Goal: Transaction & Acquisition: Purchase product/service

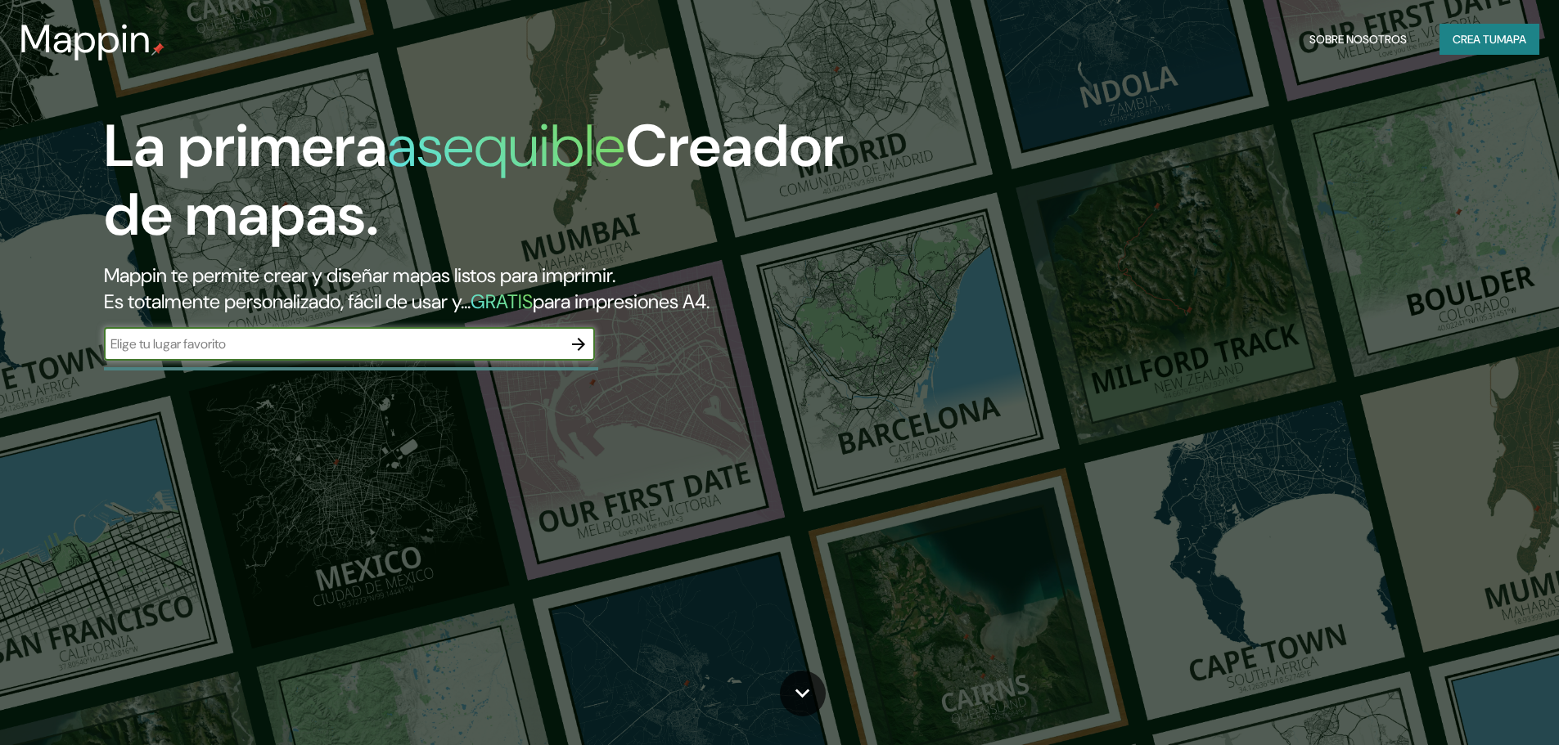
click at [403, 352] on input "text" at bounding box center [333, 344] width 458 height 19
click at [532, 345] on input "text" at bounding box center [333, 344] width 458 height 19
click at [1515, 21] on div "Mappin Sobre nosotros Crea tu mapa" at bounding box center [779, 39] width 1559 height 52
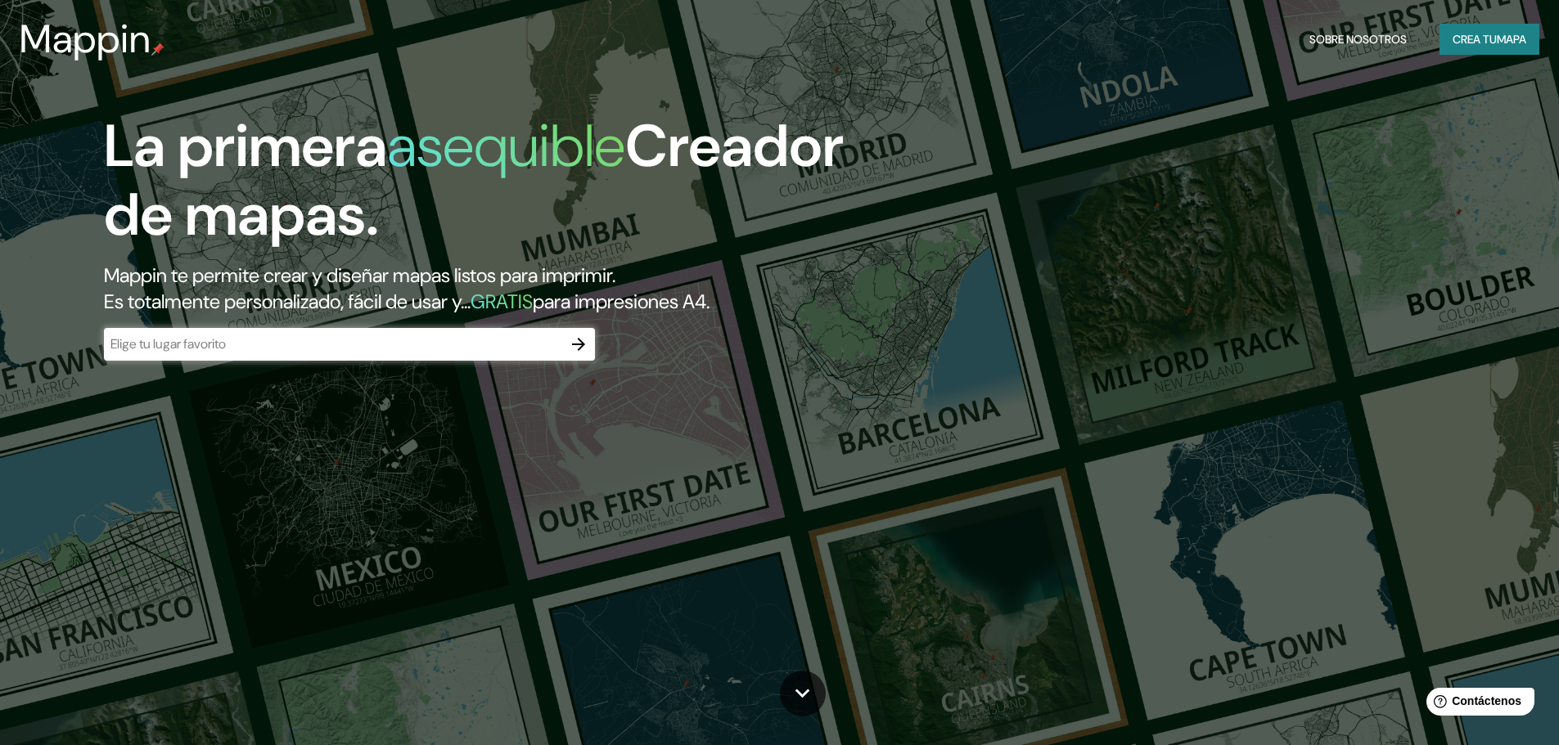
click at [1497, 34] on font "mapa" at bounding box center [1511, 39] width 29 height 15
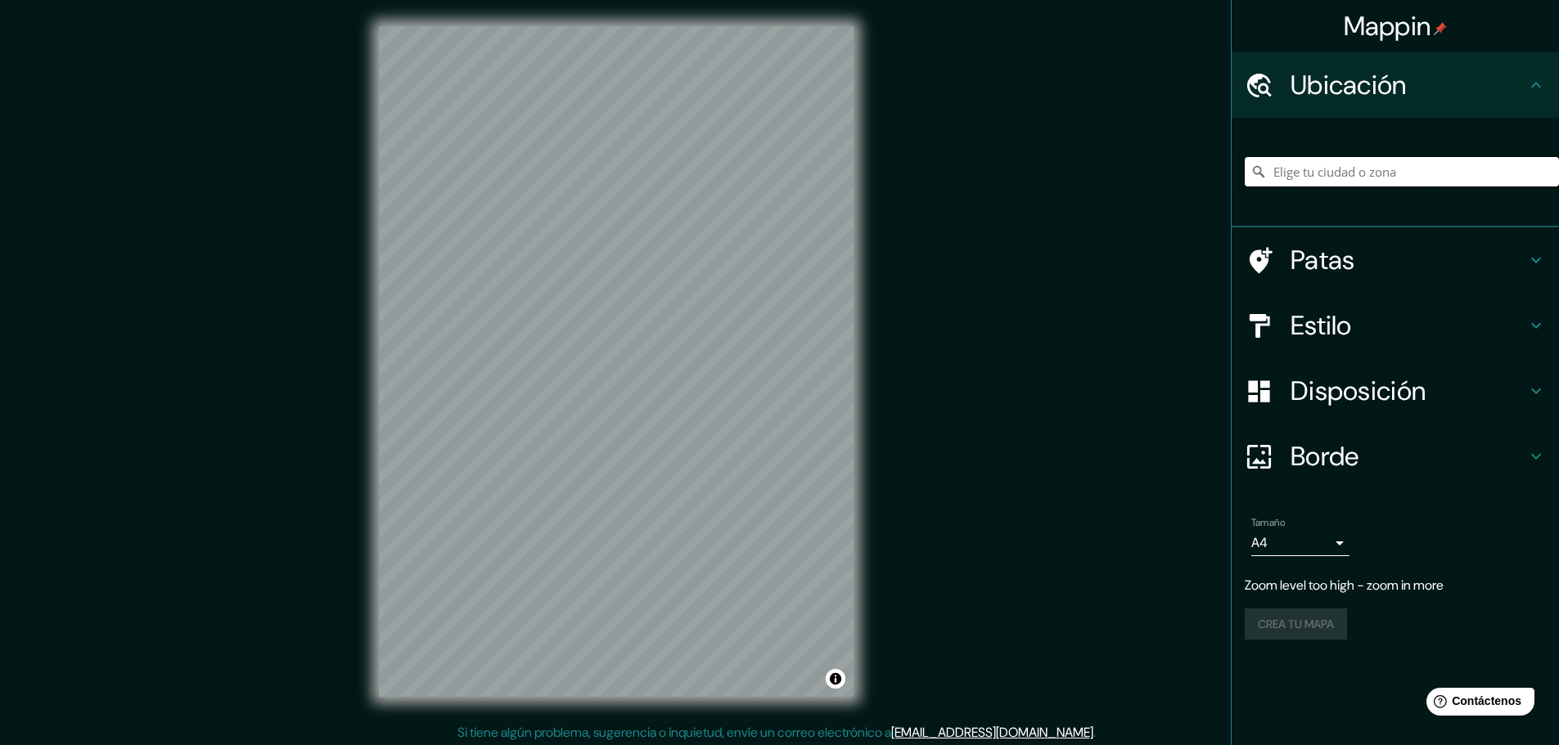
click at [1316, 167] on input "Elige tu ciudad o zona" at bounding box center [1402, 171] width 314 height 29
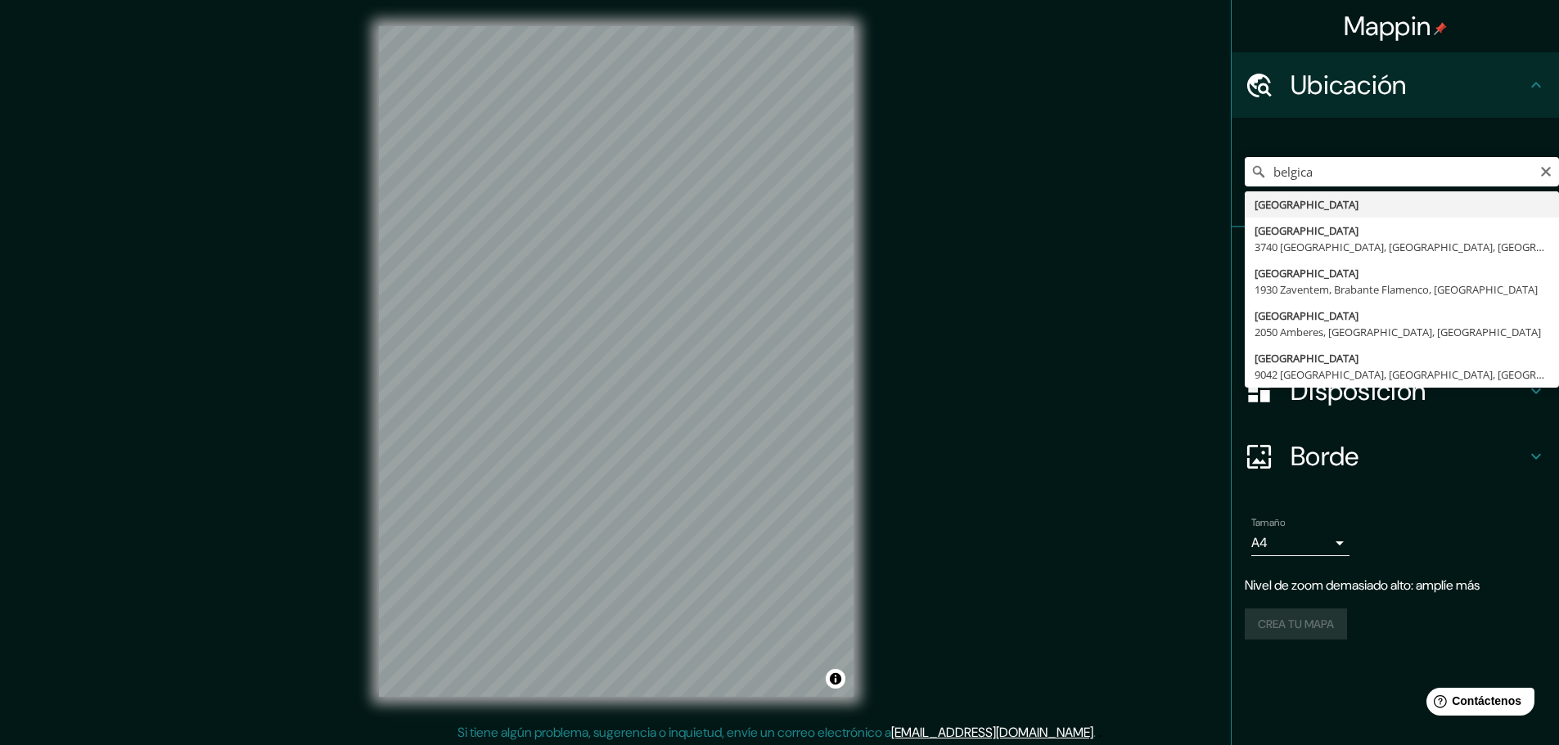
type input "[GEOGRAPHIC_DATA]"
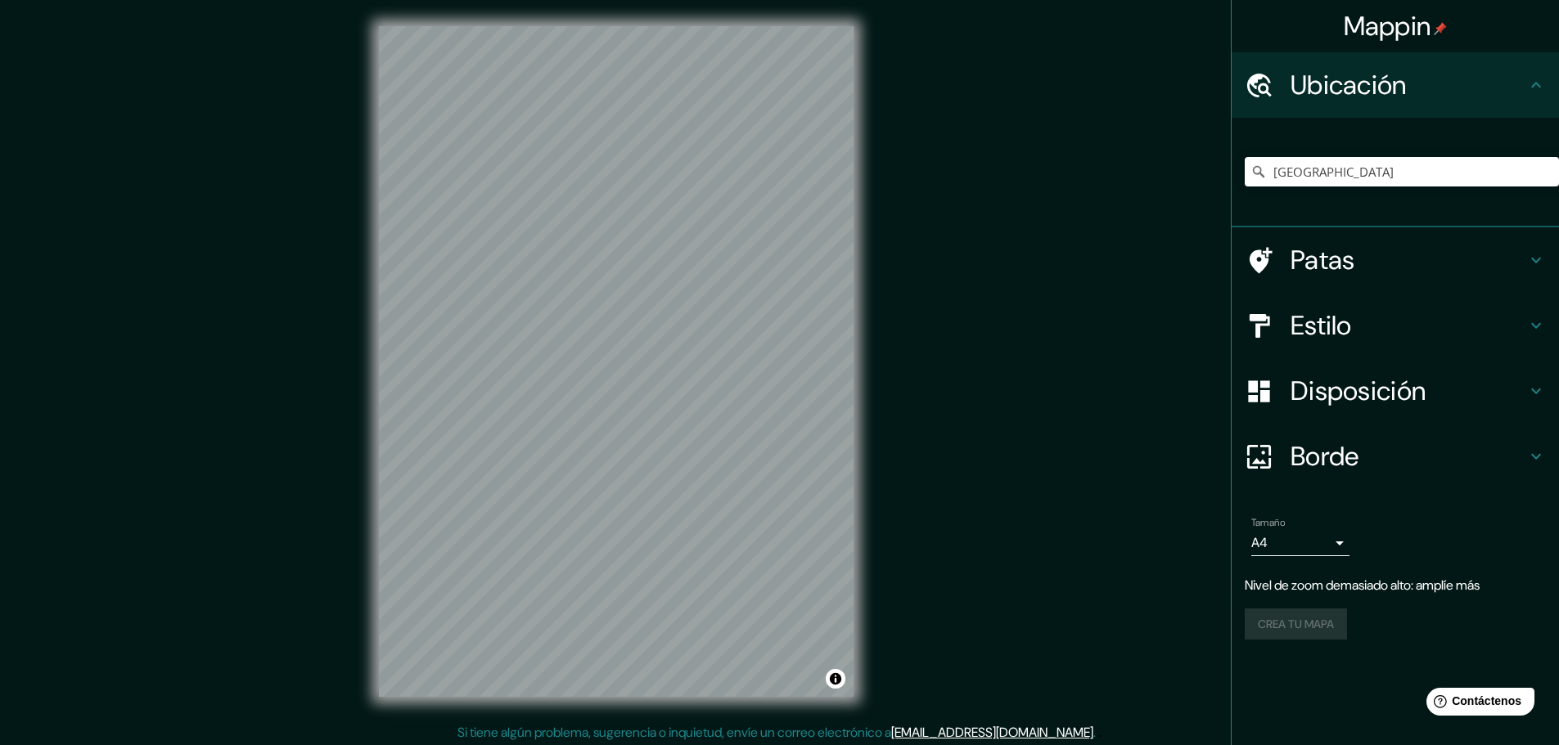
click at [1315, 327] on font "Estilo" at bounding box center [1321, 326] width 61 height 34
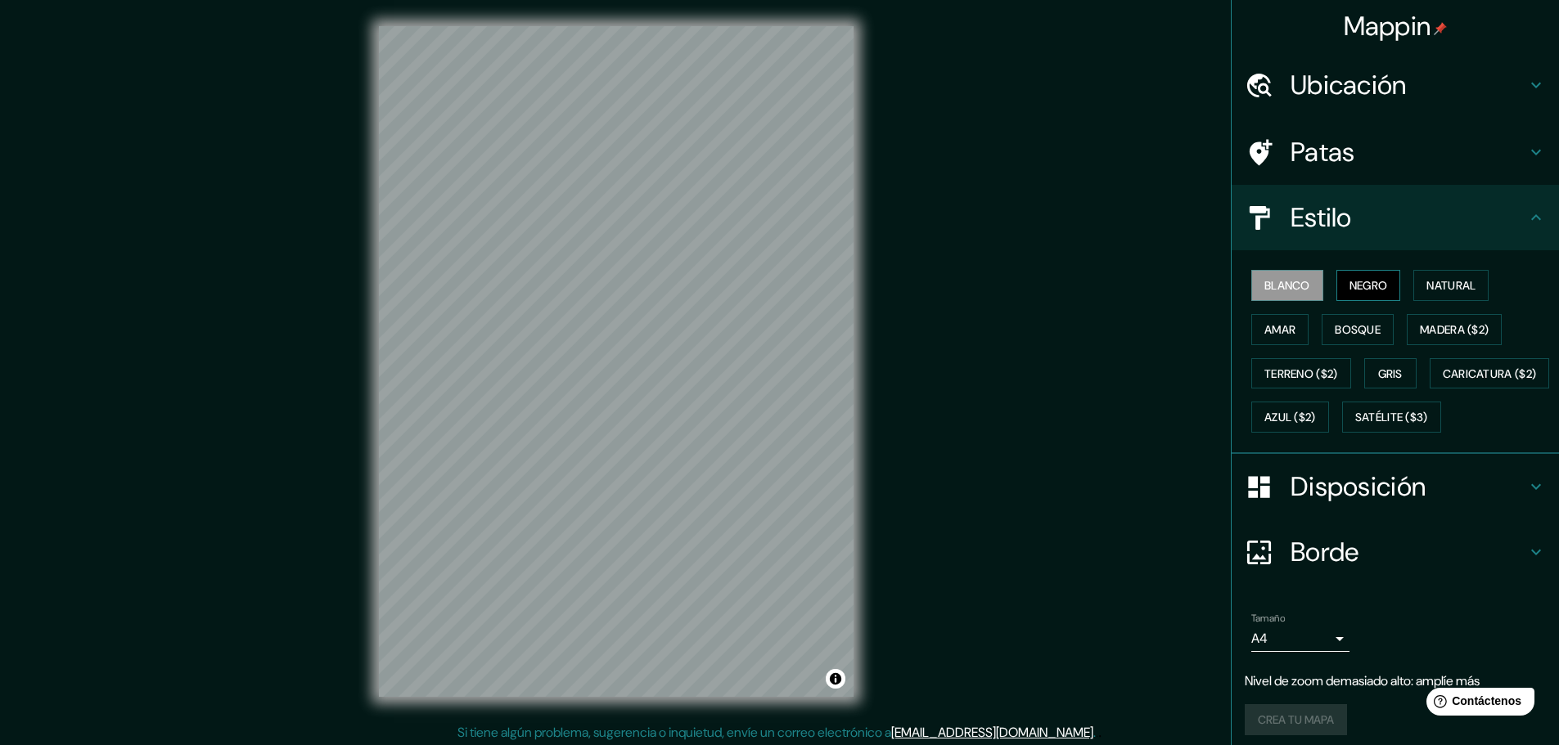
click at [1349, 293] on font "Negro" at bounding box center [1368, 285] width 38 height 15
click at [1267, 333] on font "Amar" at bounding box center [1279, 329] width 31 height 15
click at [1391, 370] on font "Gris" at bounding box center [1390, 374] width 25 height 15
click at [1412, 504] on font "Disposición" at bounding box center [1358, 487] width 135 height 34
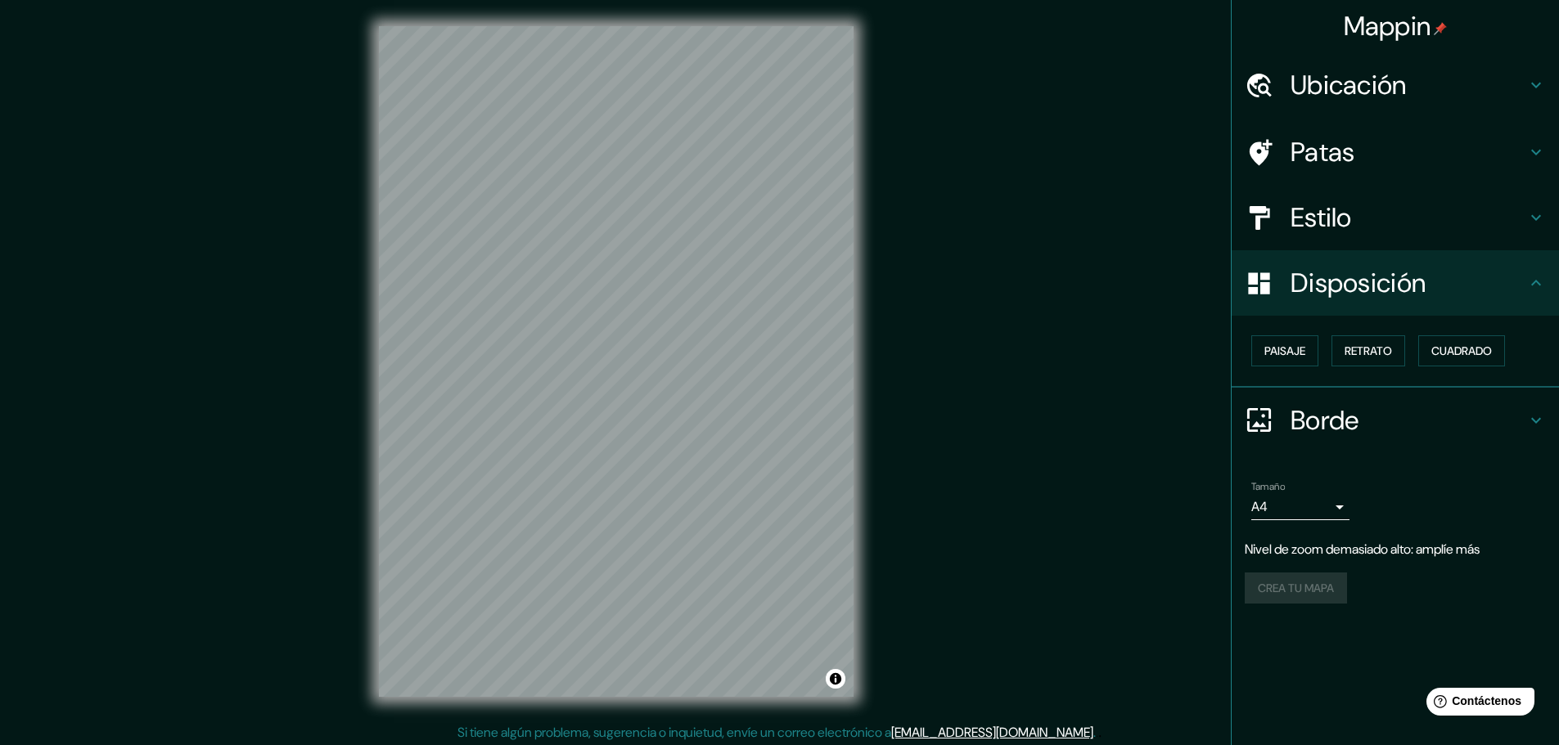
click at [1389, 420] on h4 "Borde" at bounding box center [1409, 420] width 236 height 33
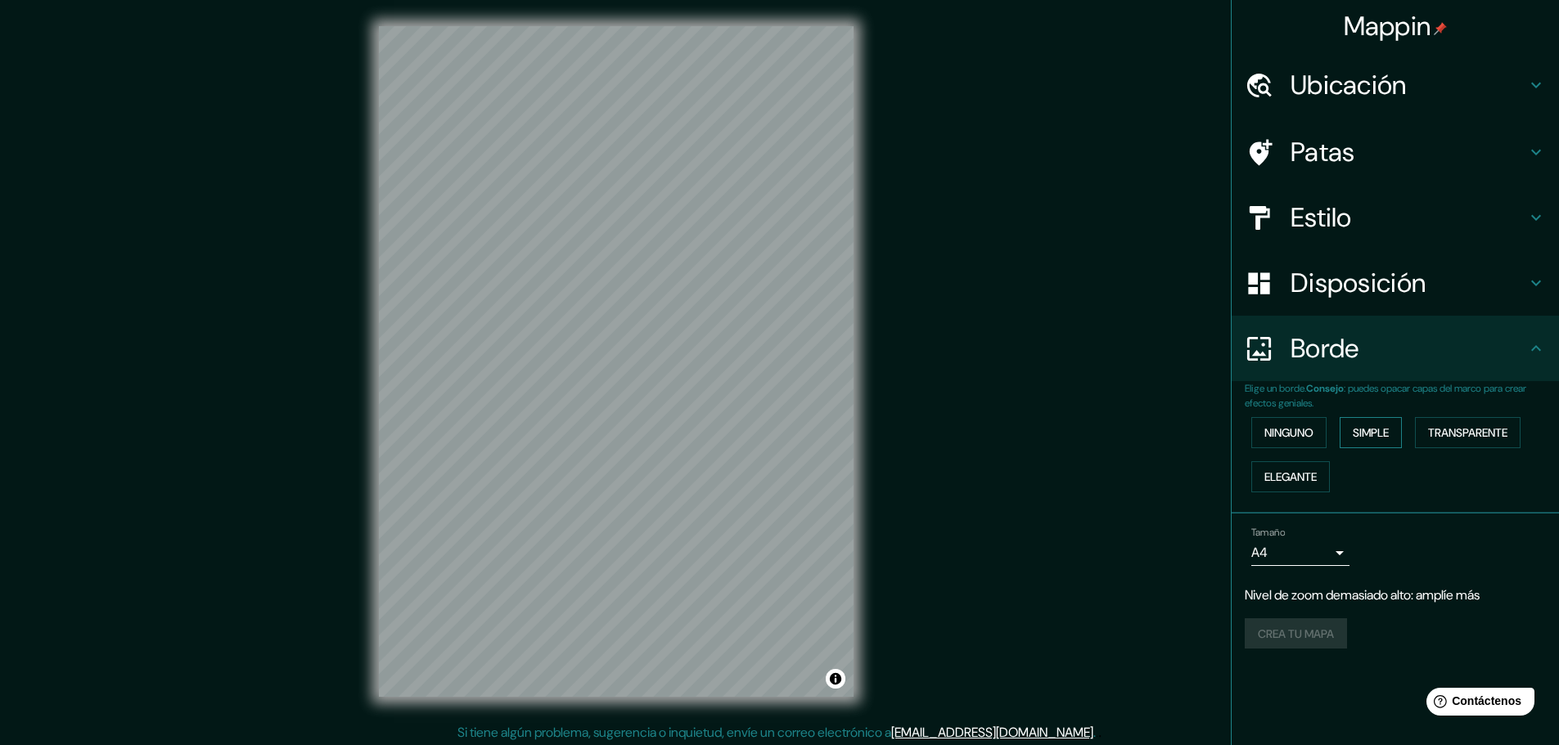
click at [1375, 429] on font "Simple" at bounding box center [1371, 433] width 36 height 15
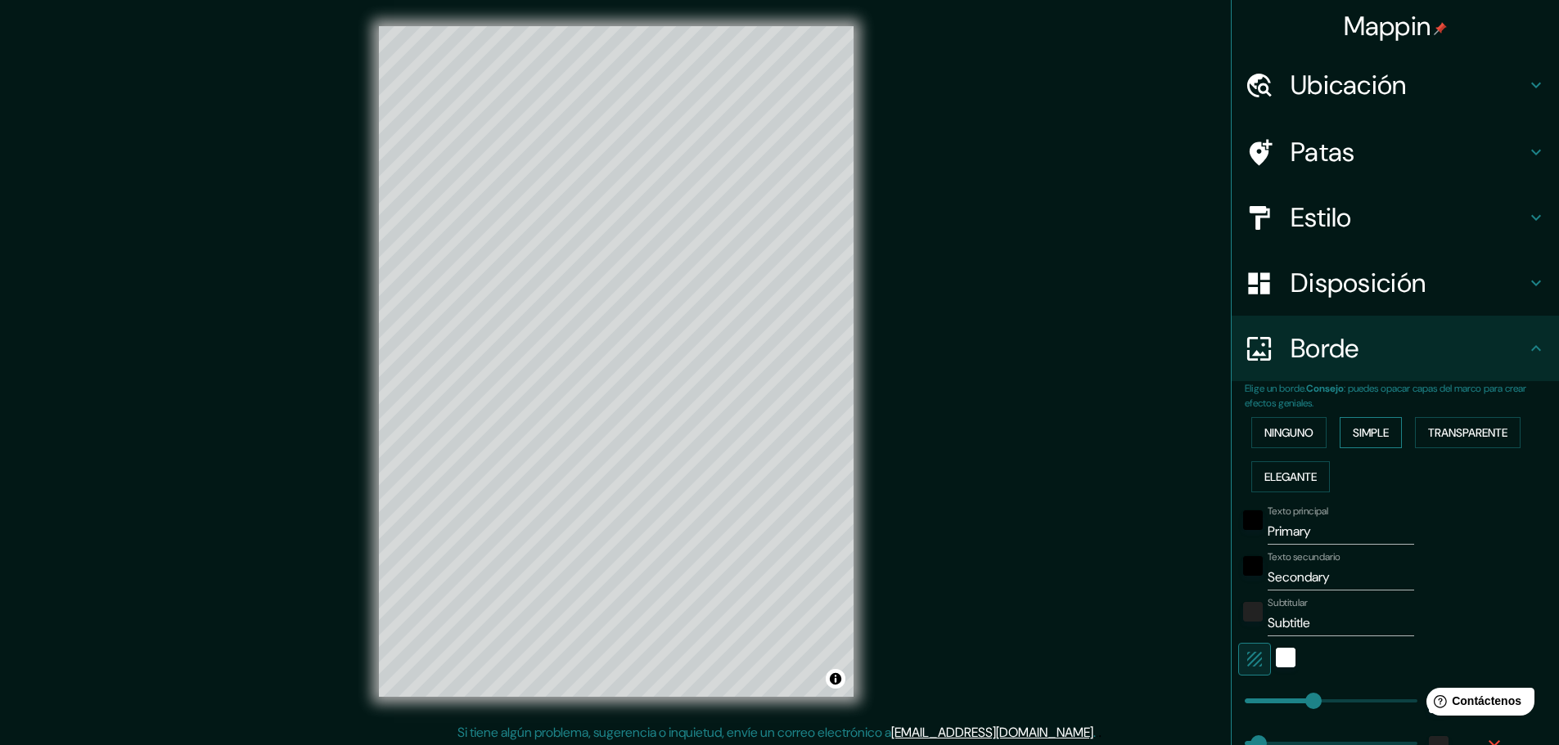
click at [1375, 429] on font "Simple" at bounding box center [1371, 433] width 36 height 15
type input "46"
click at [1310, 431] on button "Ninguno" at bounding box center [1288, 432] width 75 height 31
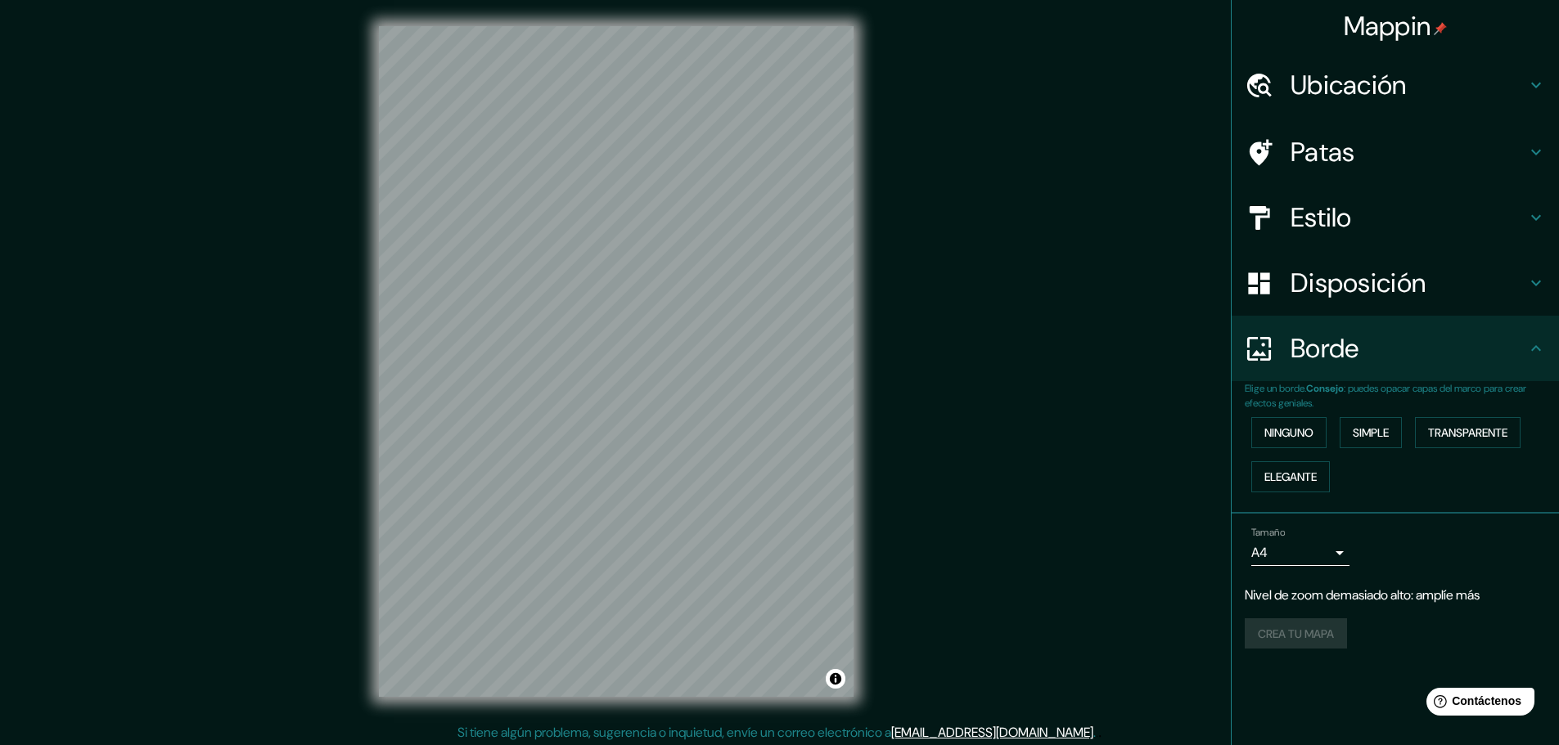
click at [1356, 81] on font "Ubicación" at bounding box center [1349, 85] width 116 height 34
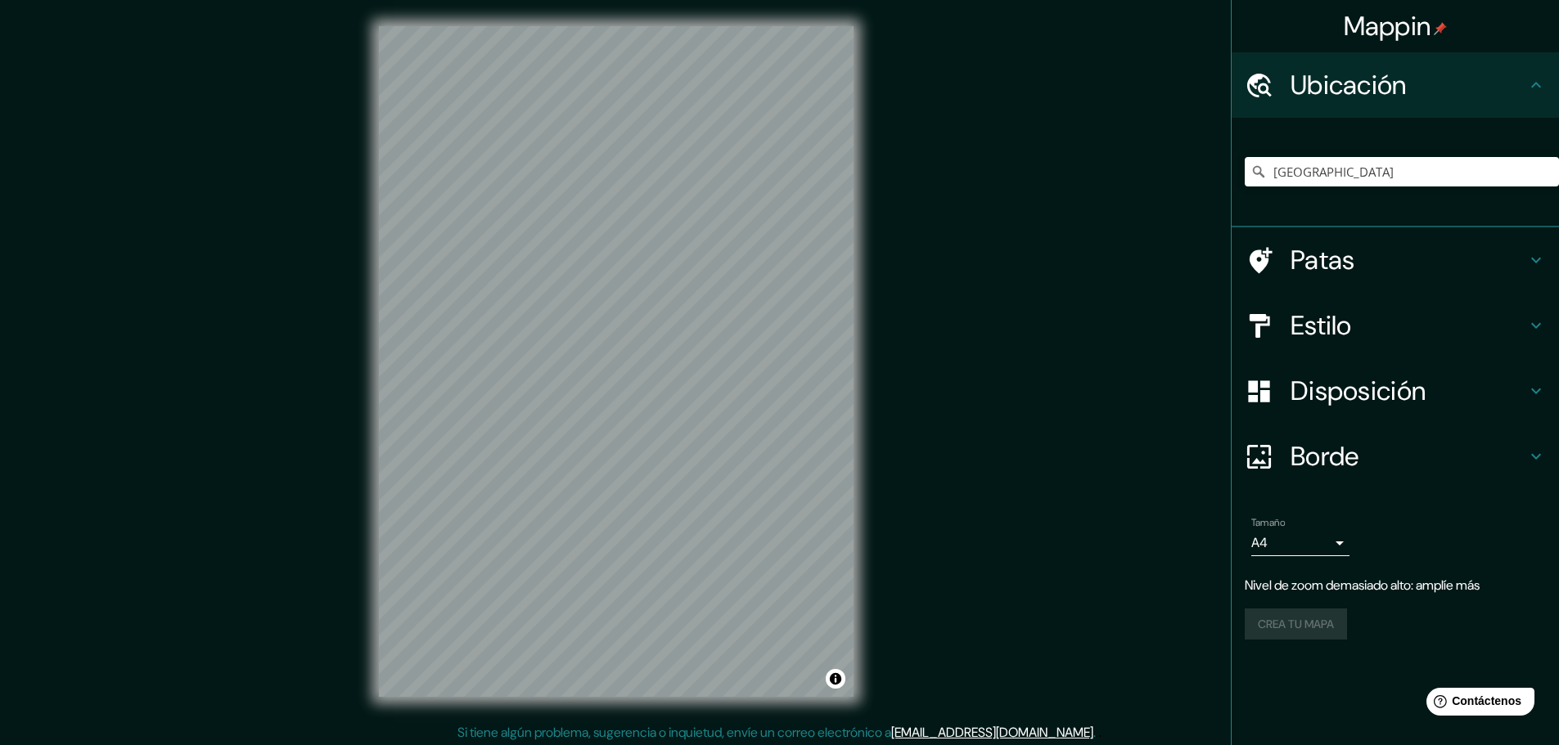
click at [1318, 262] on font "Patas" at bounding box center [1323, 260] width 65 height 34
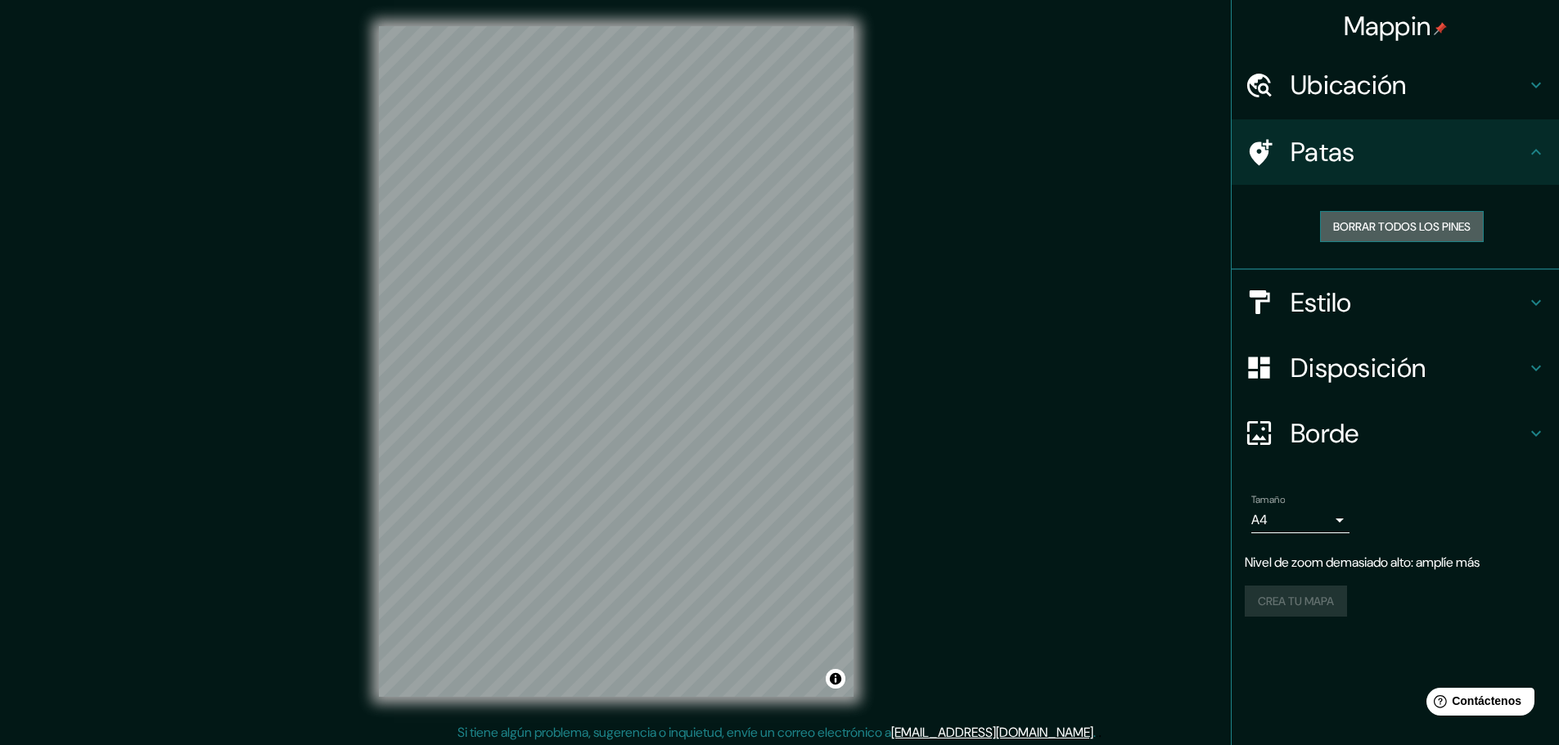
click at [1361, 233] on font "Borrar todos los pines" at bounding box center [1401, 226] width 137 height 15
click at [1352, 304] on font "Estilo" at bounding box center [1321, 303] width 61 height 34
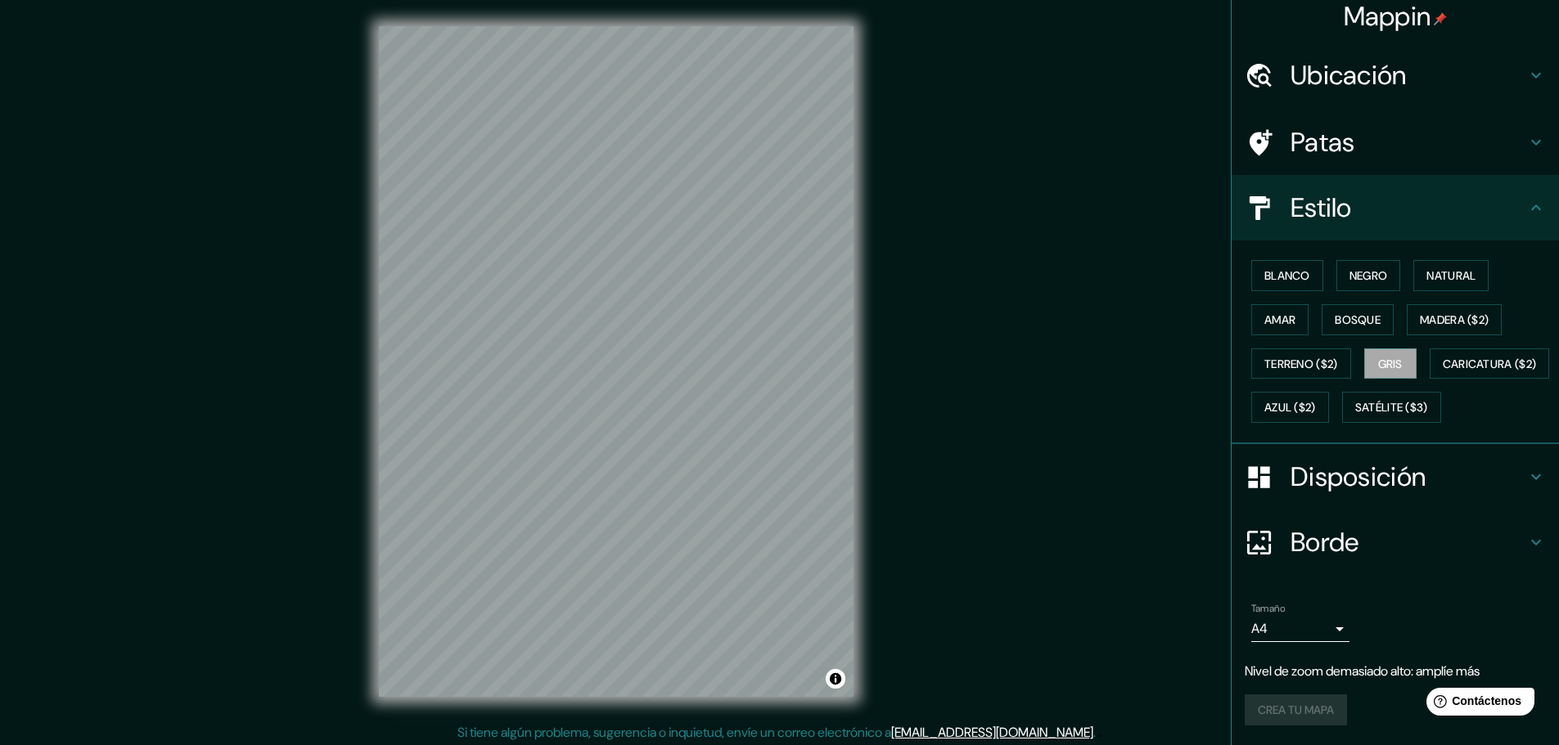
scroll to position [53, 0]
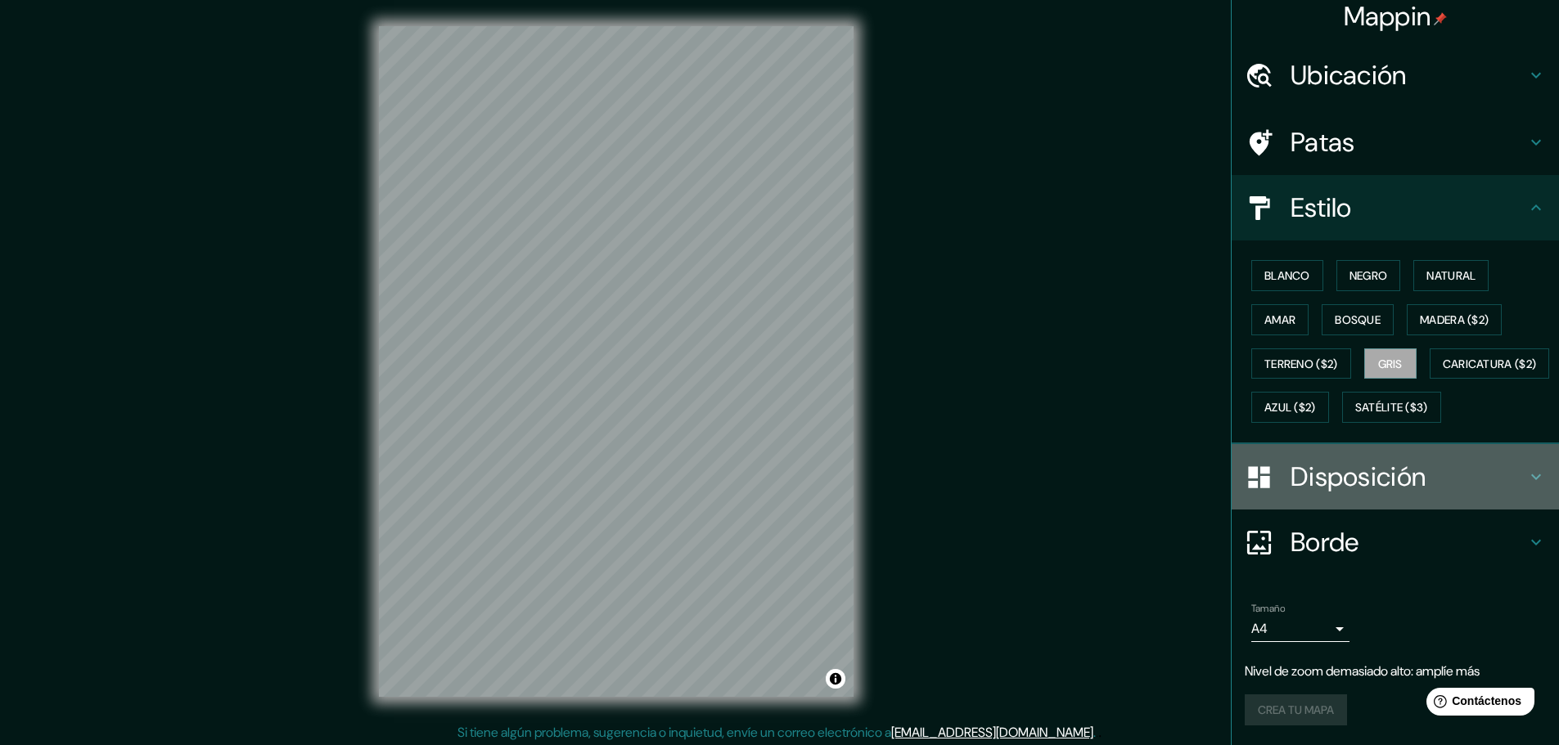
click at [1417, 480] on h4 "Disposición" at bounding box center [1409, 477] width 236 height 33
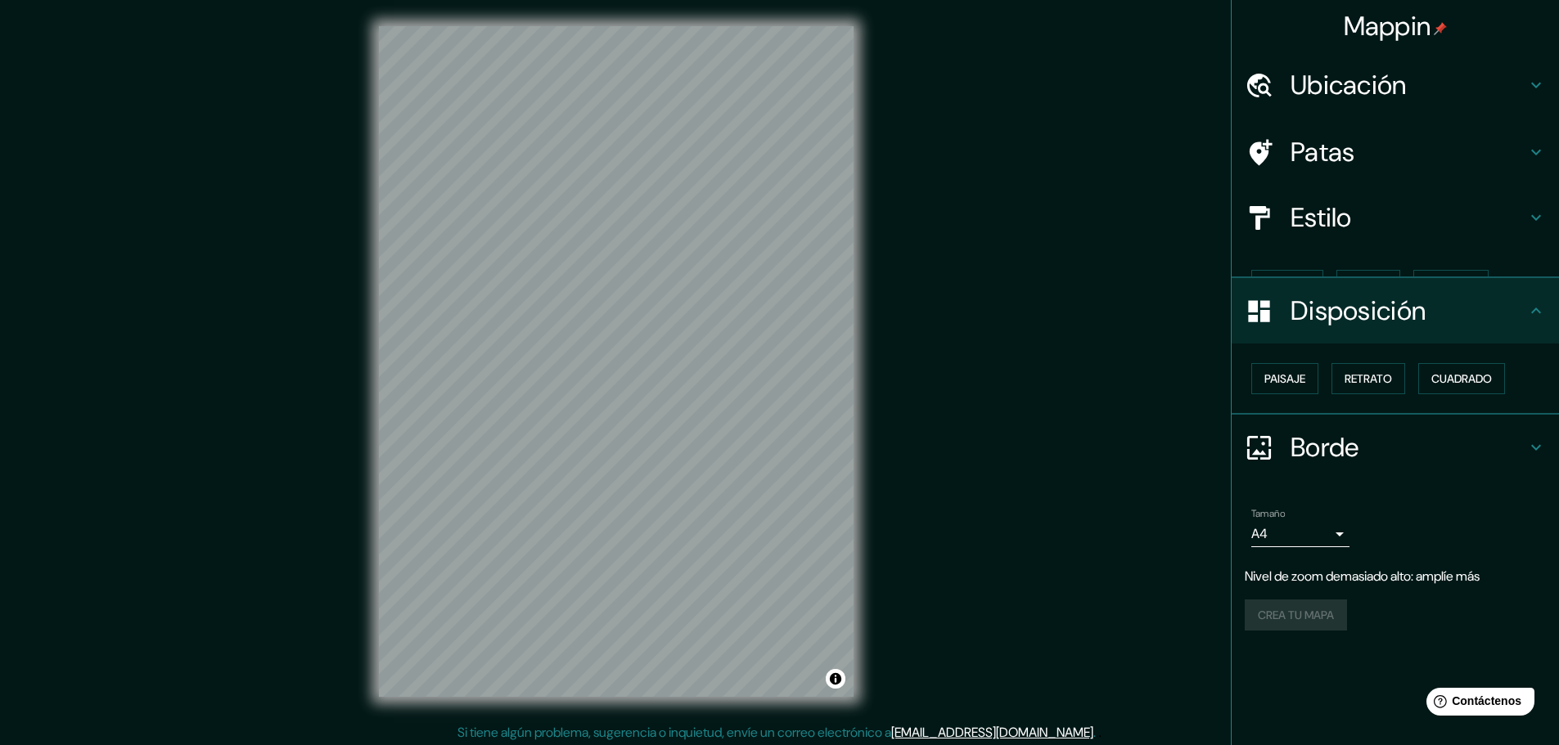
scroll to position [0, 0]
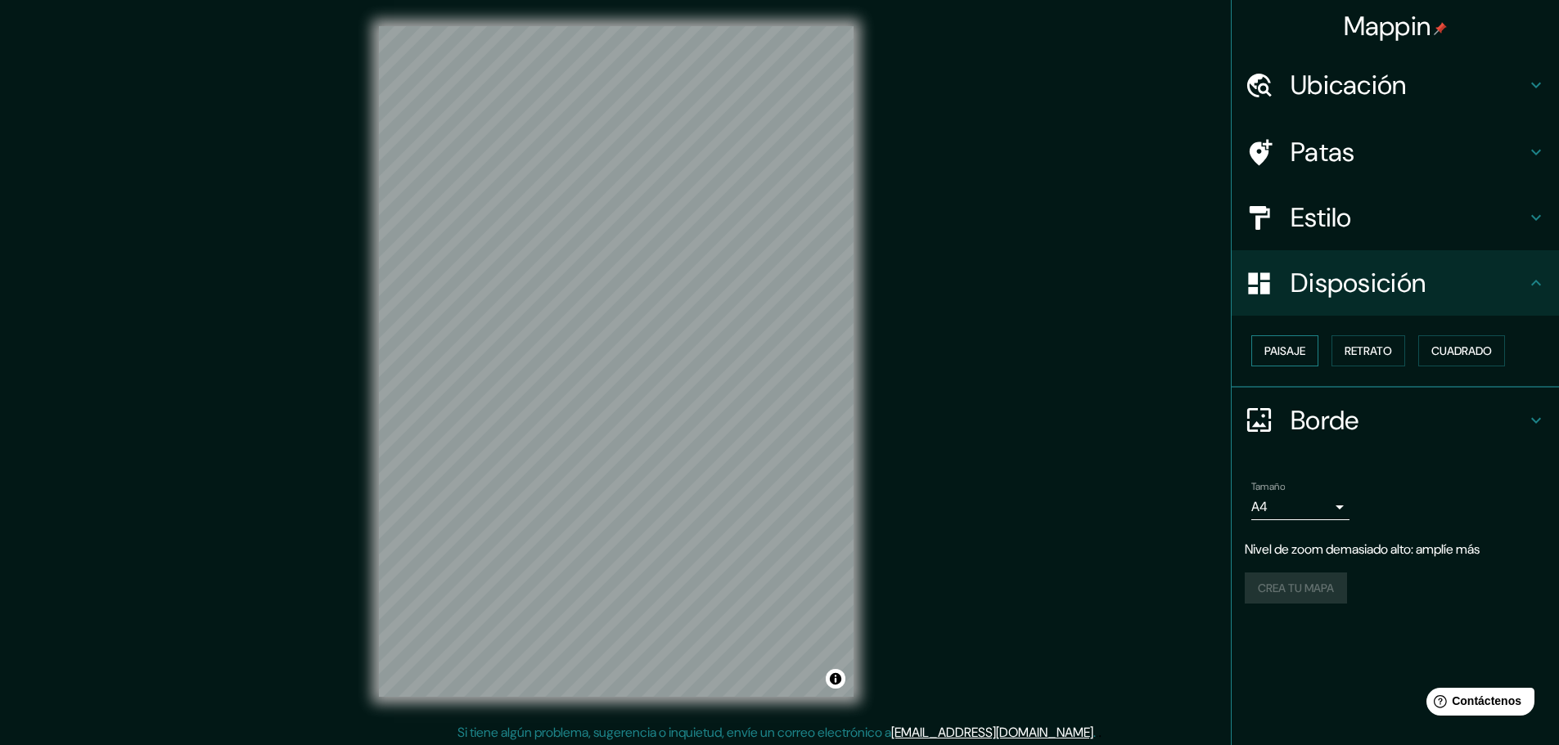
click at [1298, 350] on font "Paisaje" at bounding box center [1284, 351] width 41 height 15
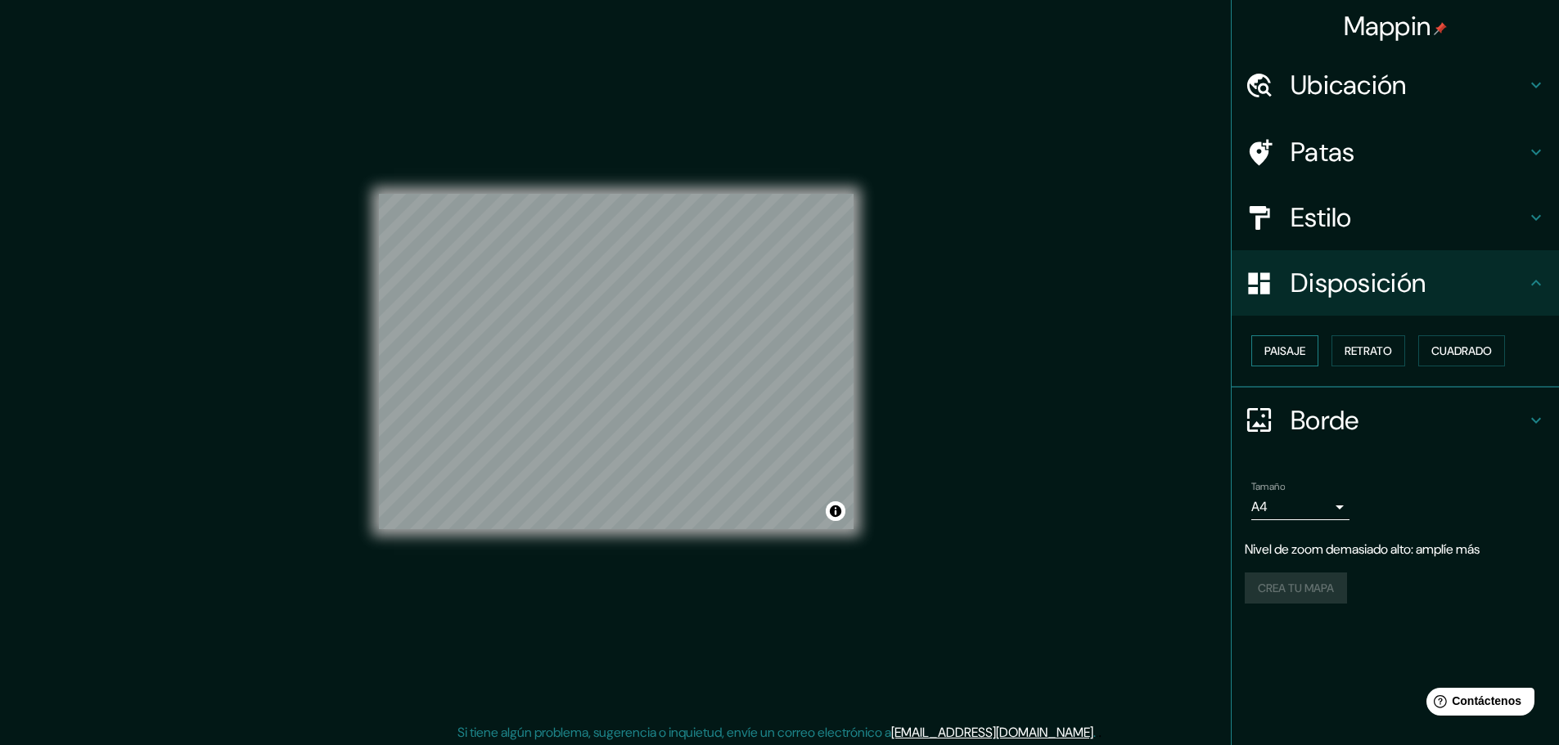
click at [1298, 350] on font "Paisaje" at bounding box center [1284, 351] width 41 height 15
